Goal: Information Seeking & Learning: Understand process/instructions

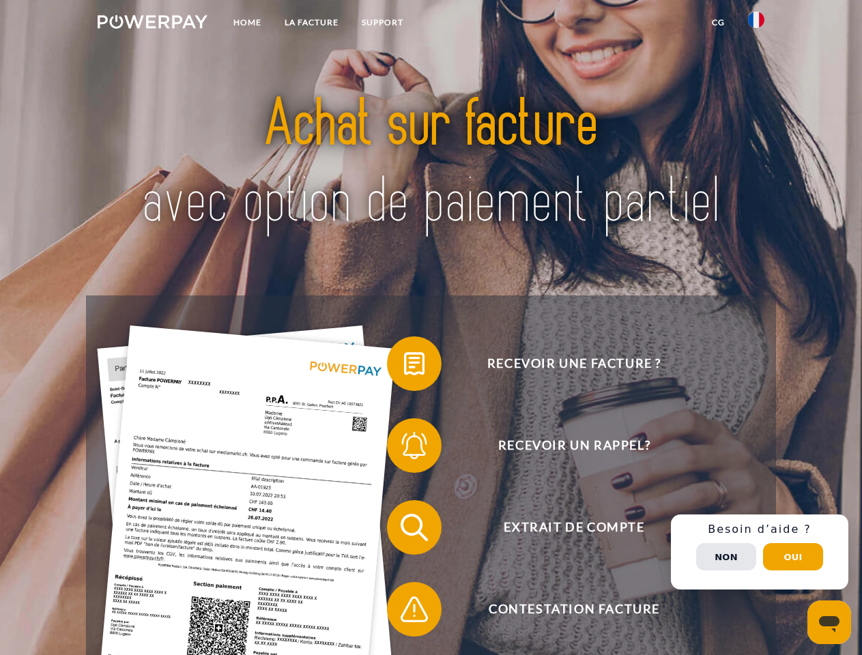
click at [152, 24] on img at bounding box center [153, 22] width 110 height 14
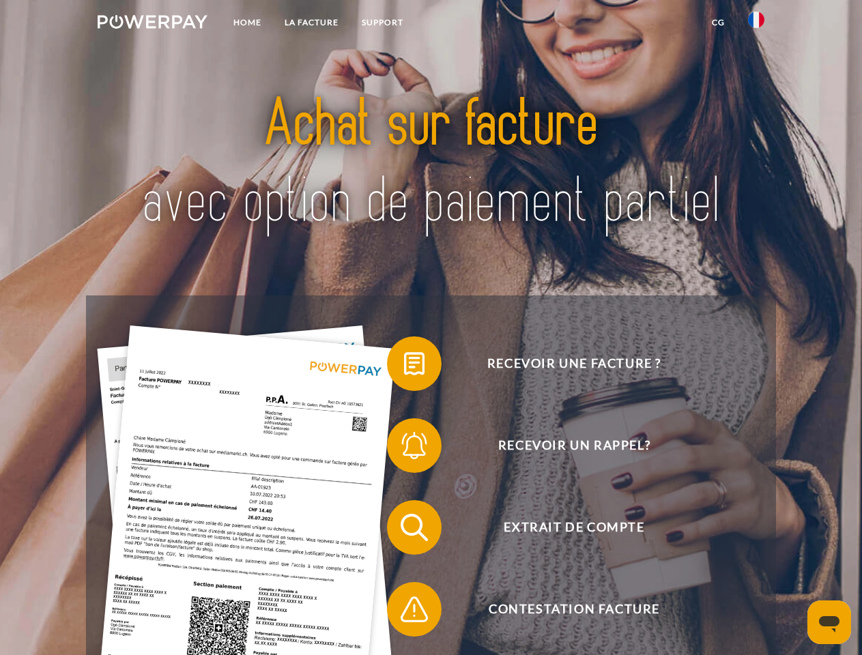
click at [756, 24] on img at bounding box center [756, 20] width 16 height 16
click at [718, 23] on link "CG" at bounding box center [718, 22] width 36 height 25
click at [404, 366] on span at bounding box center [394, 364] width 68 height 68
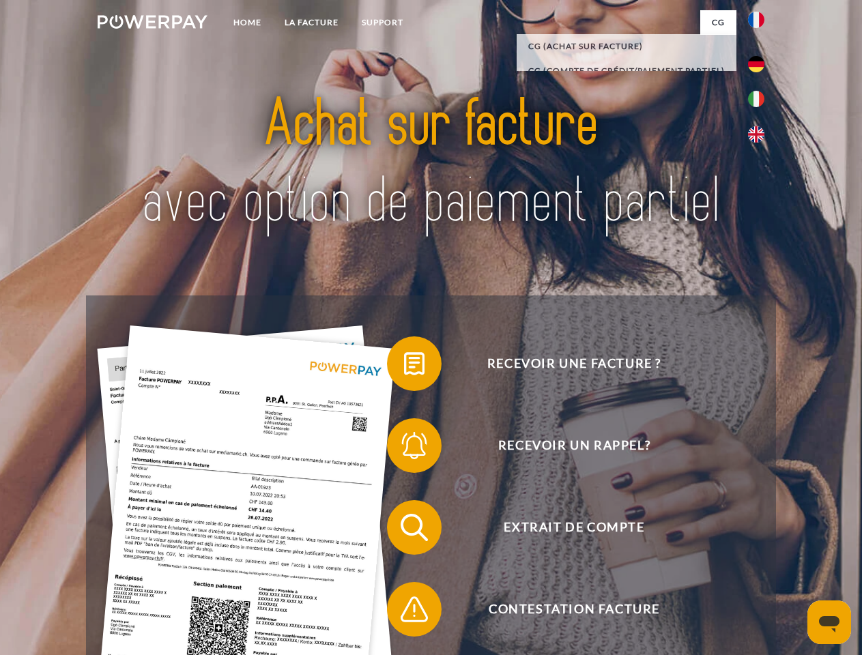
click at [404, 448] on span at bounding box center [394, 445] width 68 height 68
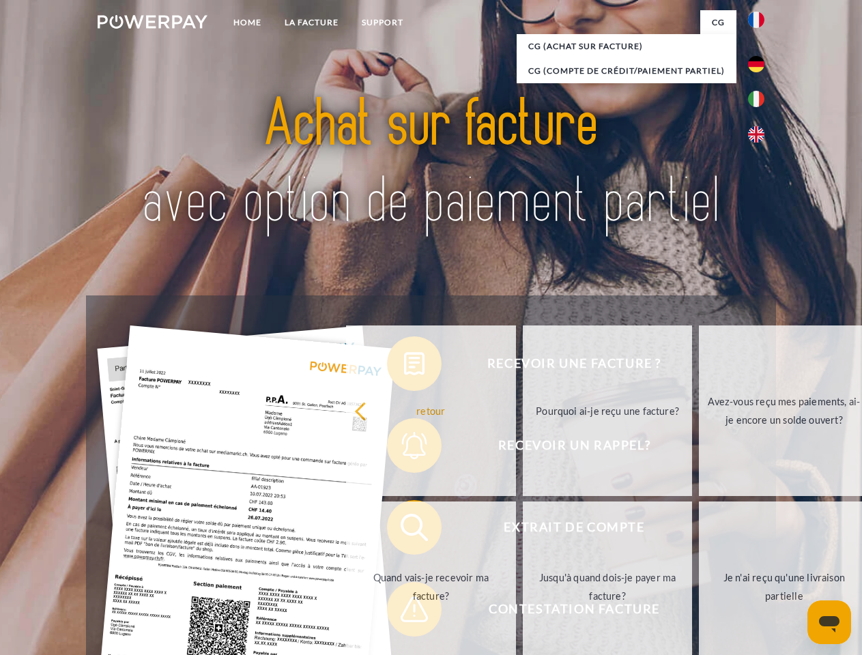
click at [523, 530] on link "Jusqu'à quand dois-je payer ma facture?" at bounding box center [608, 586] width 170 height 171
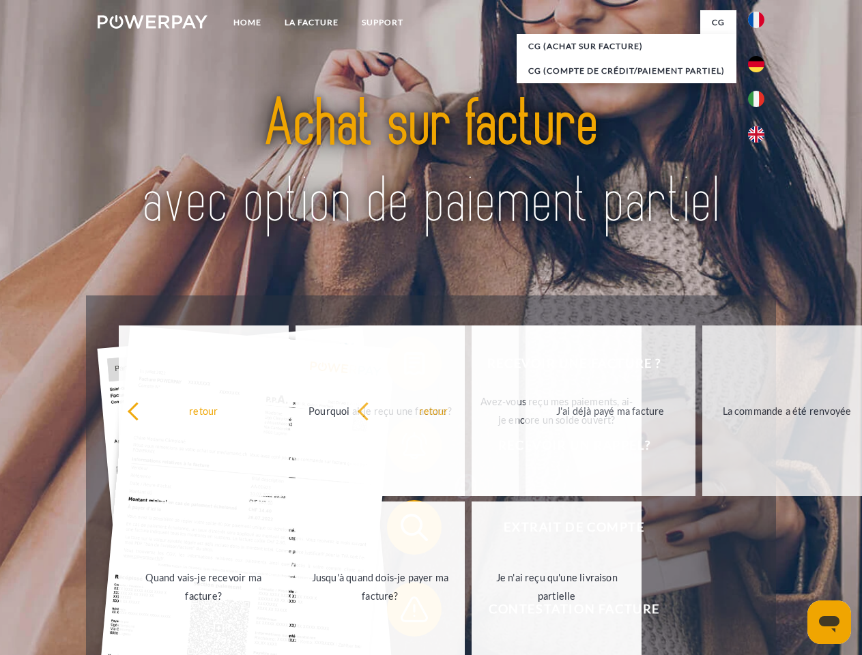
click at [404, 612] on span at bounding box center [394, 609] width 68 height 68
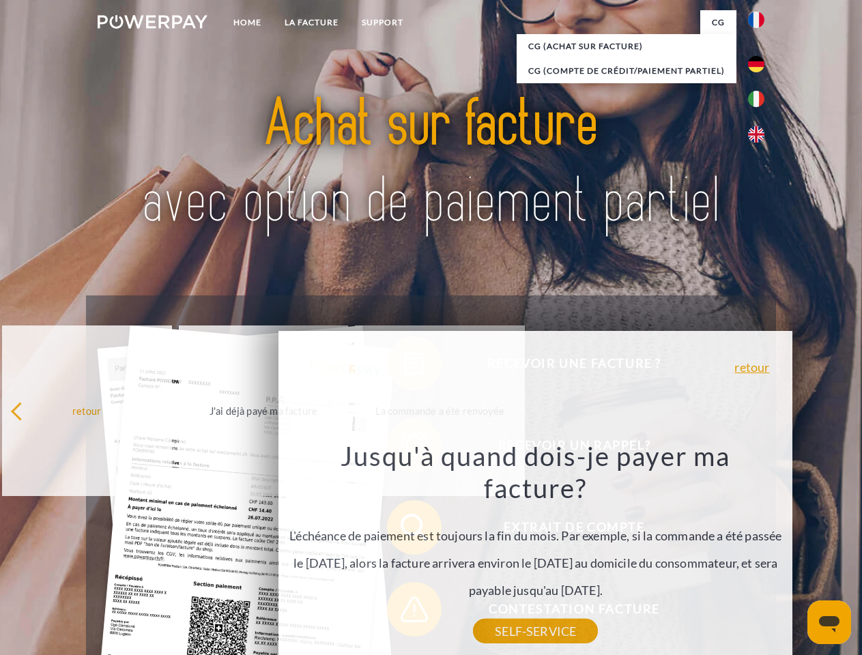
click at [759, 552] on div "Recevoir une facture ? Recevoir un rappel? Extrait de compte retour" at bounding box center [430, 568] width 689 height 546
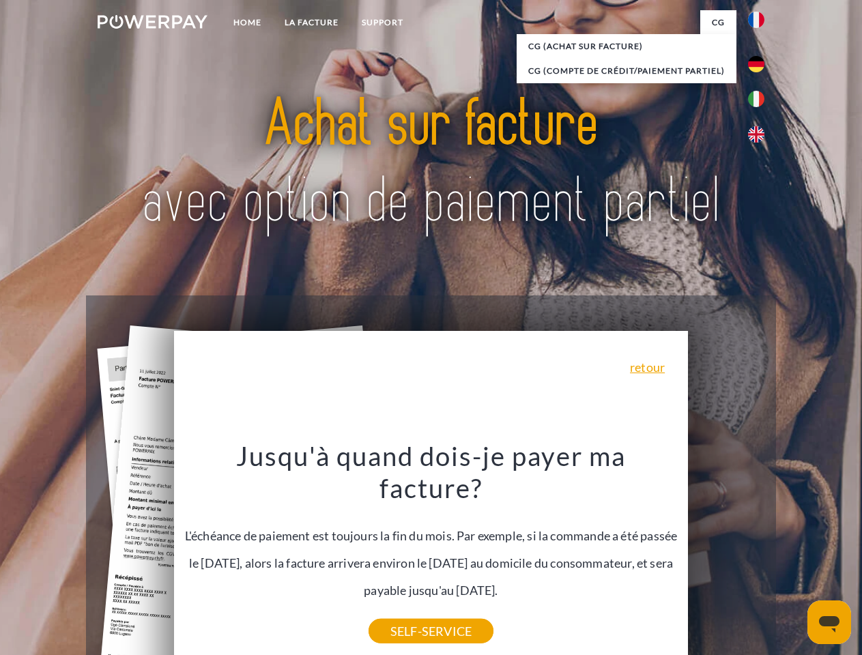
click at [726, 555] on span "Extrait de compte" at bounding box center [574, 527] width 334 height 55
click at [793, 557] on header "Home LA FACTURE Support" at bounding box center [431, 471] width 862 height 942
